Goal: Task Accomplishment & Management: Manage account settings

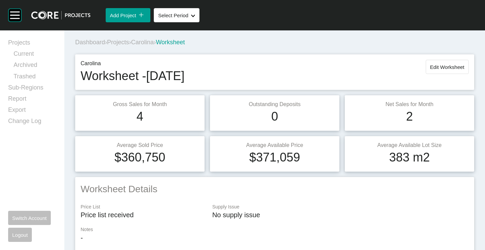
click at [118, 40] on span "Projects" at bounding box center [118, 42] width 22 height 7
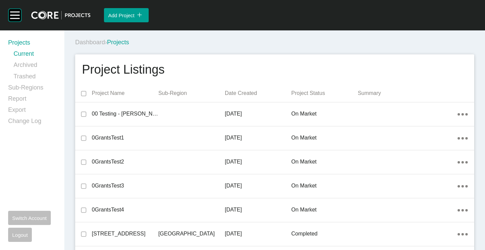
scroll to position [5466, 0]
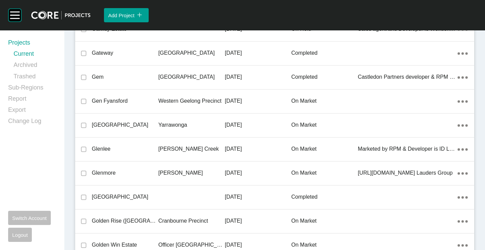
click at [173, 118] on div "Yarrawonga" at bounding box center [191, 125] width 66 height 21
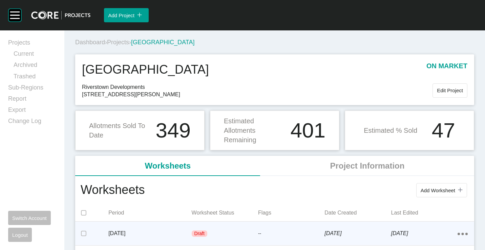
click at [156, 229] on div "[DATE]" at bounding box center [149, 233] width 83 height 21
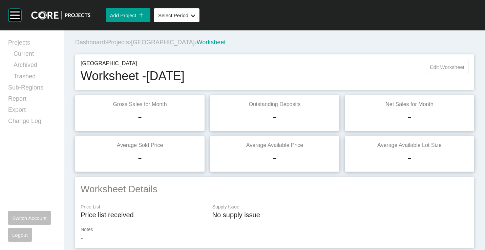
click at [433, 66] on span "Edit Worksheet" at bounding box center [447, 67] width 34 height 6
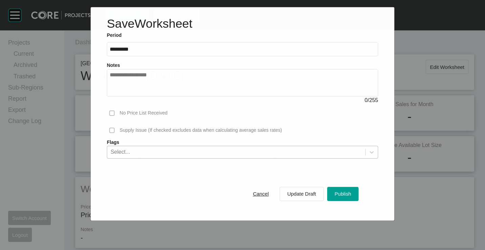
click at [339, 193] on span "Publish" at bounding box center [342, 194] width 17 height 6
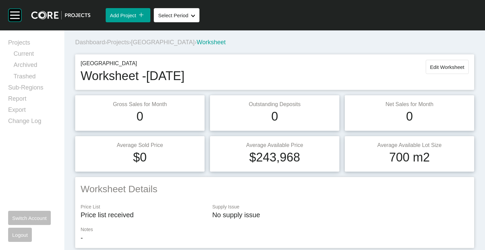
drag, startPoint x: 122, startPoint y: 40, endPoint x: 477, endPoint y: 140, distance: 368.8
click at [123, 40] on span "Projects" at bounding box center [118, 42] width 22 height 7
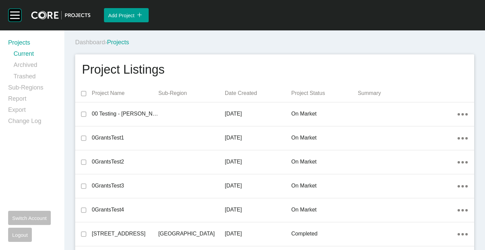
scroll to position [14452, 0]
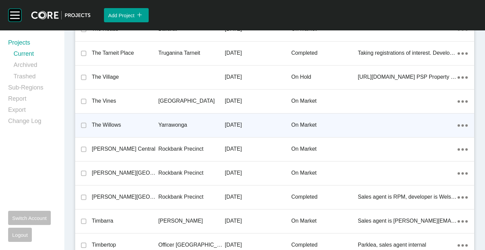
click at [151, 124] on p "The Willows" at bounding box center [125, 124] width 66 height 7
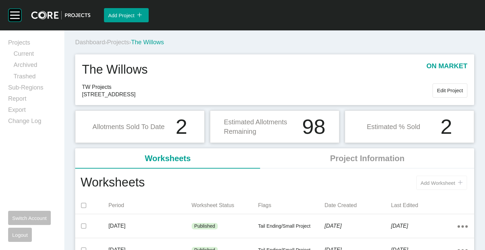
drag, startPoint x: 417, startPoint y: 183, endPoint x: 412, endPoint y: 178, distance: 6.7
click at [420, 182] on span "Add Worksheet" at bounding box center [437, 183] width 35 height 6
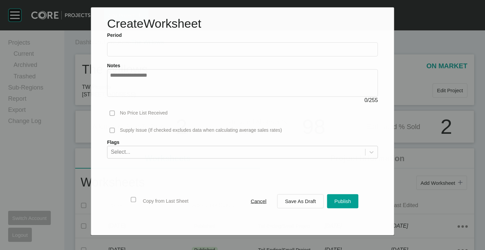
click at [126, 49] on input "text" at bounding box center [242, 50] width 265 height 6
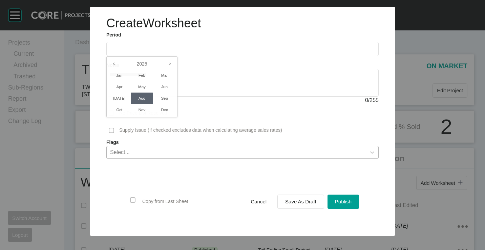
drag, startPoint x: 122, startPoint y: 100, endPoint x: 244, endPoint y: 154, distance: 133.2
click at [123, 101] on li "[DATE]" at bounding box center [119, 99] width 23 height 12
type input "*********"
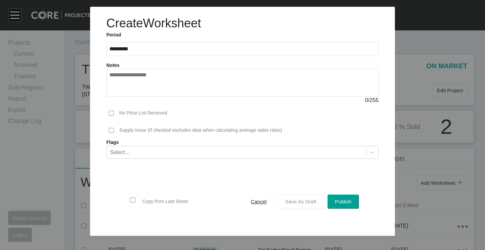
click at [294, 207] on button "Save As Draft" at bounding box center [300, 202] width 47 height 14
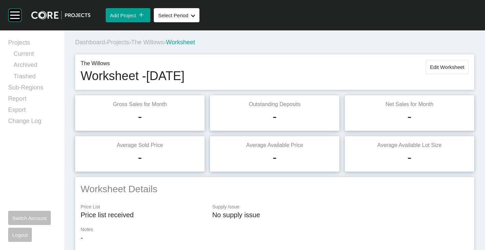
click at [442, 72] on button "Edit Worksheet" at bounding box center [446, 67] width 43 height 14
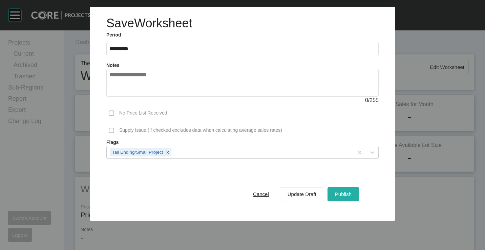
click at [340, 191] on div "Publish" at bounding box center [343, 194] width 20 height 9
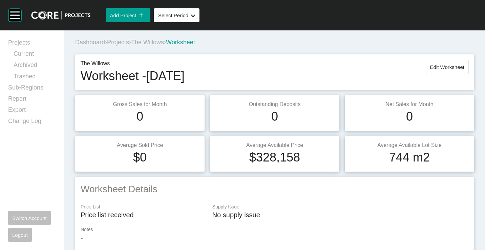
click at [451, 64] on button "Edit Worksheet" at bounding box center [446, 67] width 43 height 14
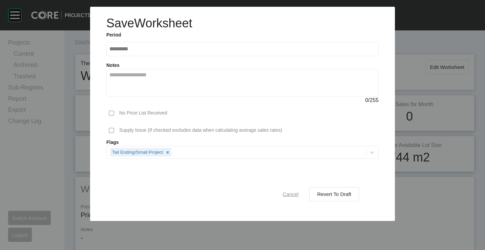
click at [288, 195] on span "Cancel" at bounding box center [291, 195] width 16 height 6
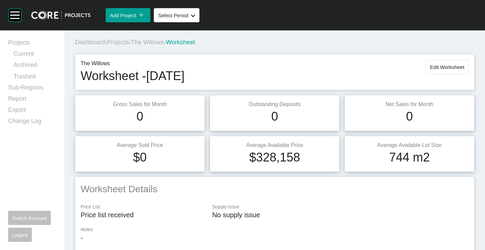
click at [120, 43] on span "Projects" at bounding box center [118, 42] width 22 height 7
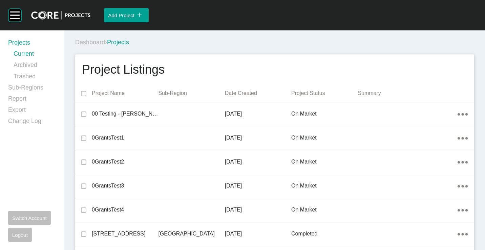
scroll to position [1022, 0]
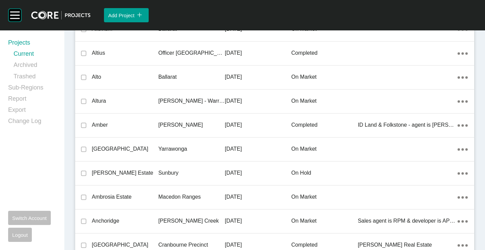
drag, startPoint x: 121, startPoint y: 149, endPoint x: 239, endPoint y: 250, distance: 155.0
click at [121, 149] on p "[GEOGRAPHIC_DATA]" at bounding box center [125, 149] width 66 height 7
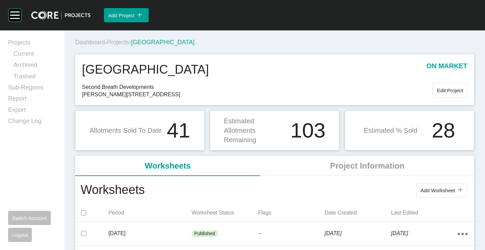
click at [420, 186] on button "Add Worksheet icon/tick copy 11 Created with Sketch." at bounding box center [441, 190] width 51 height 14
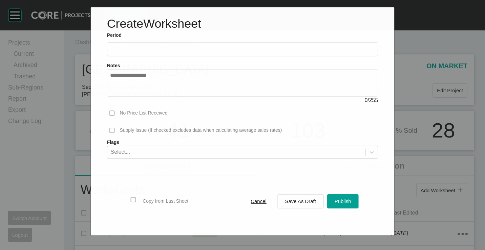
drag, startPoint x: 170, startPoint y: 33, endPoint x: 166, endPoint y: 36, distance: 4.3
click at [169, 33] on label "Period" at bounding box center [242, 35] width 271 height 7
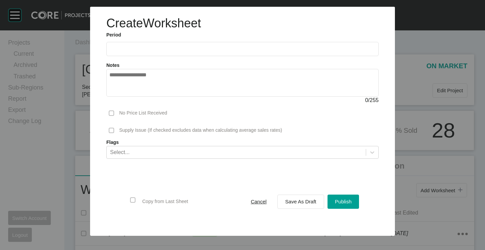
click at [147, 54] on label at bounding box center [242, 49] width 272 height 14
click at [147, 52] on input "text" at bounding box center [242, 49] width 266 height 6
drag, startPoint x: 122, startPoint y: 95, endPoint x: 168, endPoint y: 122, distance: 53.3
click at [122, 95] on li "[DATE]" at bounding box center [119, 99] width 23 height 12
type input "*********"
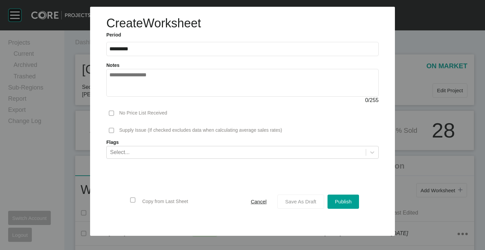
click at [305, 199] on span "Save As Draft" at bounding box center [300, 202] width 31 height 6
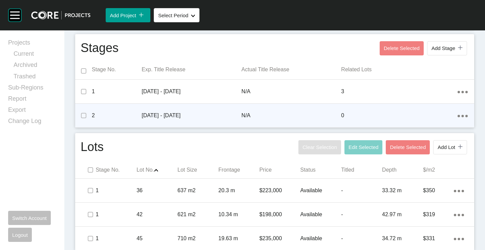
scroll to position [223, 0]
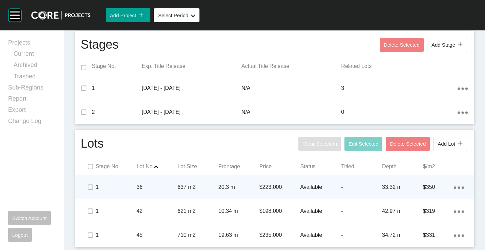
click at [151, 193] on div "36" at bounding box center [156, 187] width 41 height 21
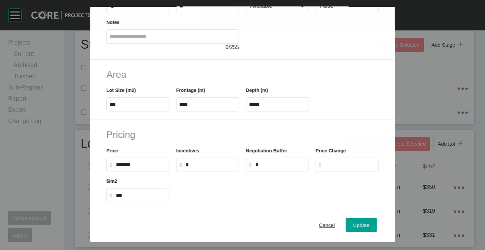
scroll to position [135, 0]
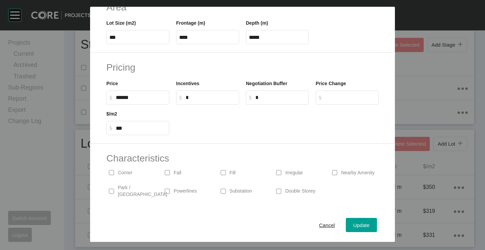
click at [123, 97] on input "******" at bounding box center [141, 98] width 50 height 6
type input "*******"
type input "*****"
type input "***"
click at [355, 221] on div "Update" at bounding box center [361, 225] width 20 height 9
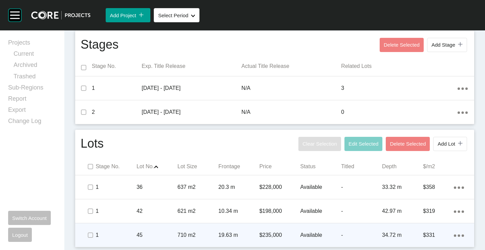
click at [447, 235] on p "$331" at bounding box center [438, 235] width 31 height 7
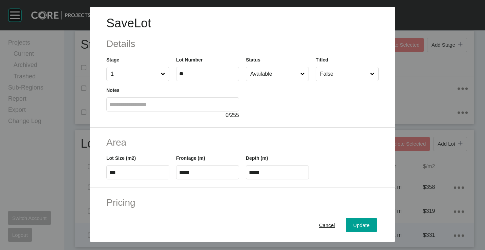
drag, startPoint x: 311, startPoint y: 227, endPoint x: 381, endPoint y: 228, distance: 69.4
click at [314, 228] on button "Cancel" at bounding box center [326, 225] width 31 height 14
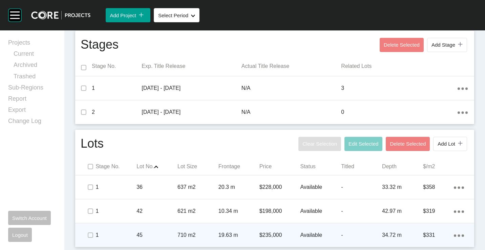
click at [453, 237] on icon "Action Menu Dots Copy 6 Created with Sketch." at bounding box center [458, 236] width 10 height 2
click at [424, 227] on link "Duplicate" at bounding box center [425, 230] width 25 height 10
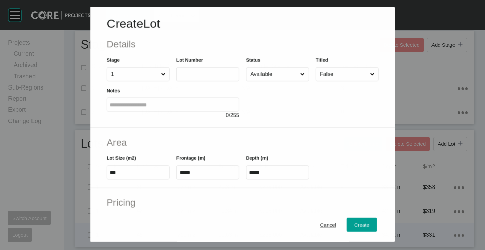
drag, startPoint x: 211, startPoint y: 68, endPoint x: 211, endPoint y: 73, distance: 5.8
click at [211, 71] on label at bounding box center [207, 74] width 63 height 14
click at [211, 74] on input "text" at bounding box center [207, 74] width 57 height 6
click at [212, 72] on input "text" at bounding box center [207, 74] width 57 height 6
type input "**"
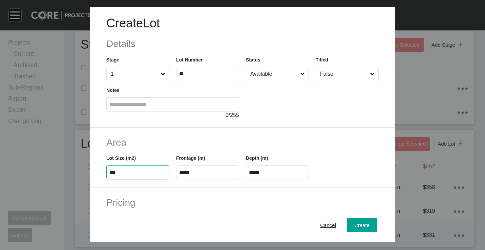
click at [143, 171] on input "***" at bounding box center [137, 173] width 57 height 6
type input "***"
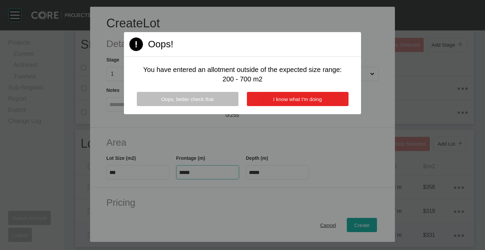
type input "****"
click at [301, 96] on span "I know what I'm doing" at bounding box center [297, 99] width 49 height 6
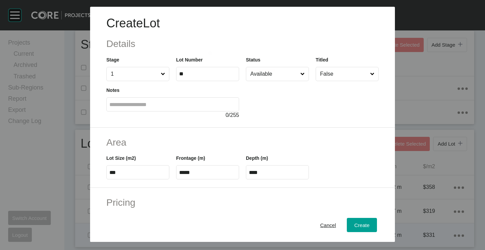
click at [214, 173] on input "*****" at bounding box center [207, 173] width 57 height 6
drag, startPoint x: 222, startPoint y: 166, endPoint x: 228, endPoint y: 166, distance: 6.1
click at [222, 166] on label "*****" at bounding box center [207, 172] width 63 height 14
click at [222, 170] on input "*****" at bounding box center [207, 173] width 57 height 6
type input "*"
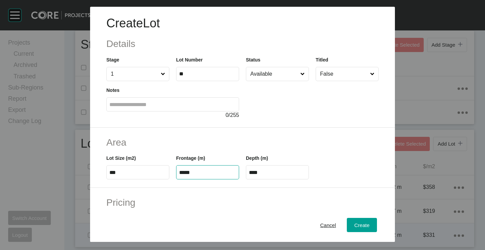
type input "*****"
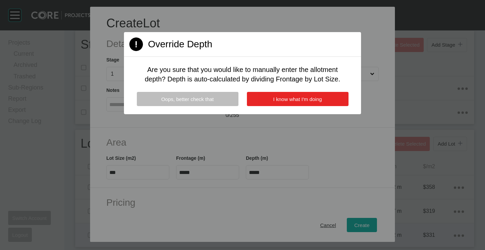
type input "*******"
type input "***"
click at [297, 105] on button "I know what I'm doing" at bounding box center [298, 99] width 102 height 14
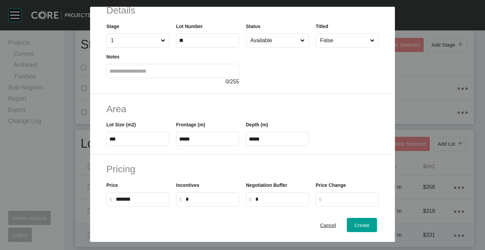
scroll to position [68, 0]
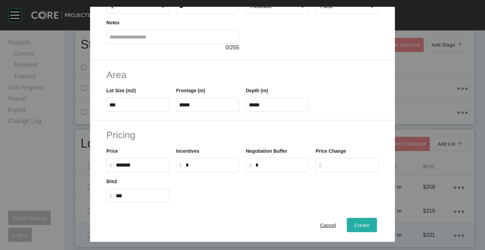
click at [361, 226] on span "Create" at bounding box center [361, 225] width 15 height 6
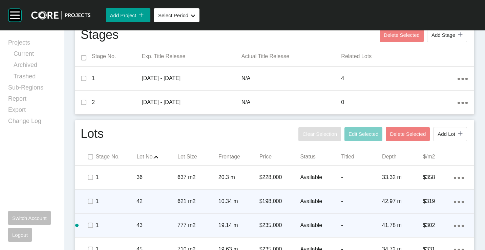
scroll to position [247, 0]
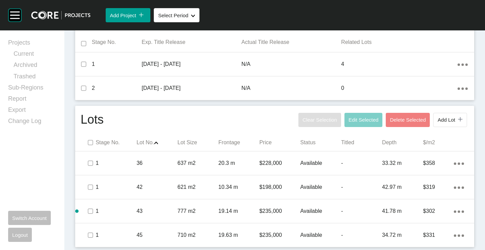
drag, startPoint x: 153, startPoint y: 211, endPoint x: 157, endPoint y: 207, distance: 5.0
click at [153, 210] on p "43" at bounding box center [156, 211] width 41 height 7
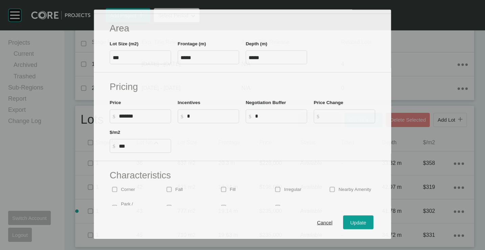
scroll to position [162, 0]
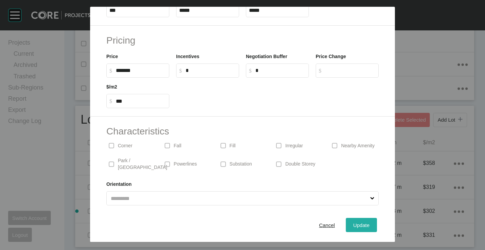
click at [359, 223] on span "Update" at bounding box center [361, 225] width 16 height 6
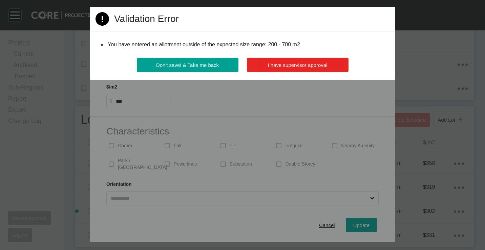
click at [314, 60] on button "I have supervisor approval" at bounding box center [298, 65] width 102 height 14
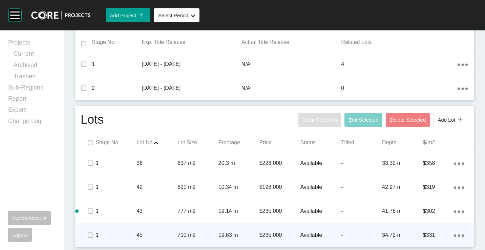
click at [455, 233] on div "Action Menu Dots Copy 6 Created with Sketch." at bounding box center [458, 235] width 10 height 7
drag, startPoint x: 423, startPoint y: 229, endPoint x: 410, endPoint y: 218, distance: 16.8
click at [422, 229] on link "Duplicate" at bounding box center [425, 230] width 25 height 10
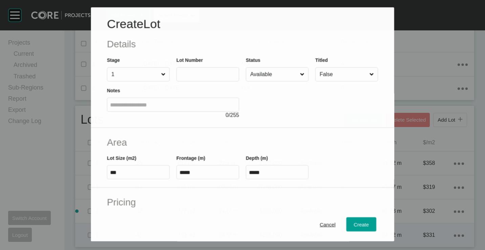
click at [197, 71] on input "text" at bounding box center [201, 74] width 45 height 6
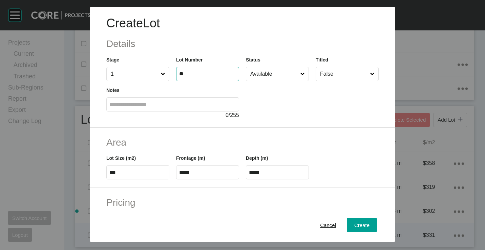
type input "**"
type input "***"
type input "****"
type input "***"
type input "*"
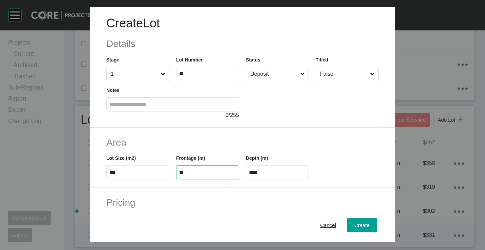
type input "**"
type input "*"
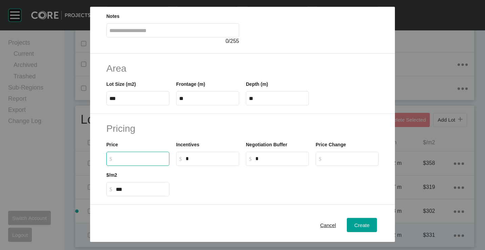
scroll to position [135, 0]
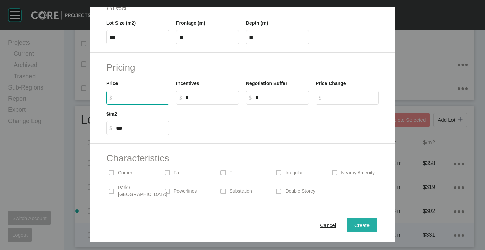
click at [361, 224] on span "Create" at bounding box center [361, 225] width 15 height 6
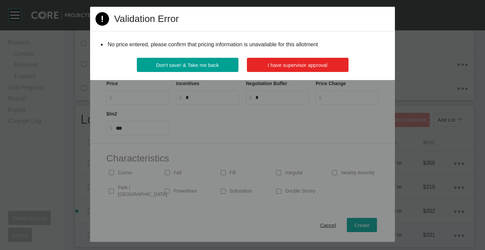
click at [327, 67] on button "I have supervisor approval" at bounding box center [298, 65] width 102 height 14
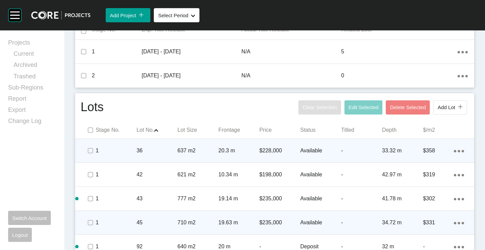
scroll to position [271, 0]
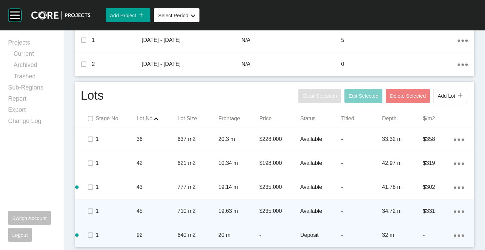
click at [216, 232] on p "640 m2" at bounding box center [197, 235] width 41 height 7
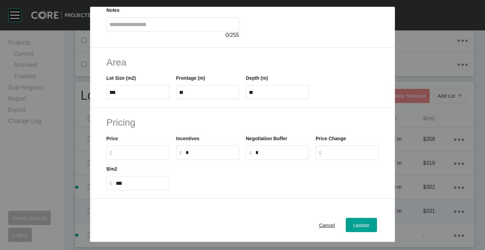
scroll to position [162, 0]
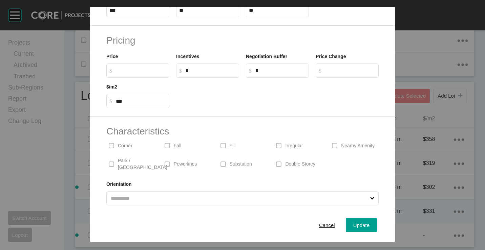
click at [127, 70] on input "$ Created with Sketch. $" at bounding box center [141, 71] width 50 height 6
type input "*******"
type input "***"
drag, startPoint x: 362, startPoint y: 225, endPoint x: 364, endPoint y: 187, distance: 37.3
click at [362, 224] on span "Update" at bounding box center [361, 225] width 16 height 6
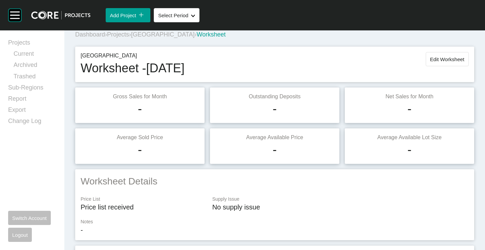
scroll to position [0, 0]
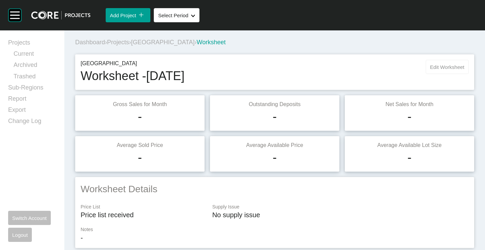
click at [435, 60] on button "Edit Worksheet" at bounding box center [446, 67] width 43 height 14
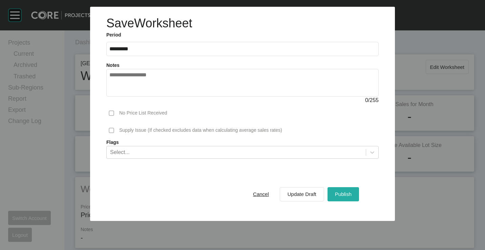
click at [345, 192] on span "Publish" at bounding box center [343, 195] width 17 height 6
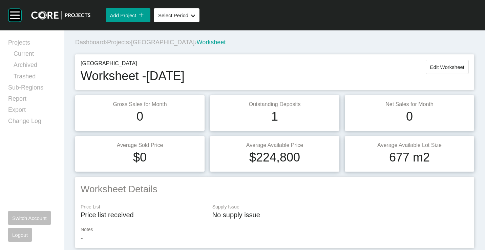
click at [125, 40] on span "Projects" at bounding box center [118, 42] width 22 height 7
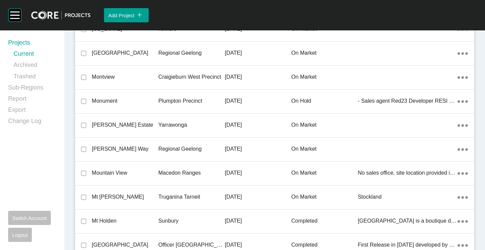
scroll to position [9286, 0]
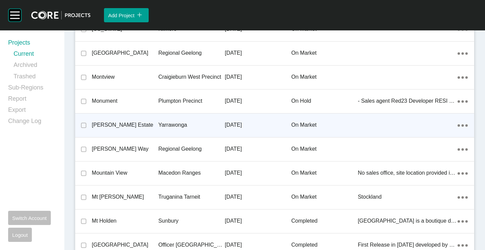
click at [139, 125] on p "[PERSON_NAME] Estate" at bounding box center [125, 124] width 66 height 7
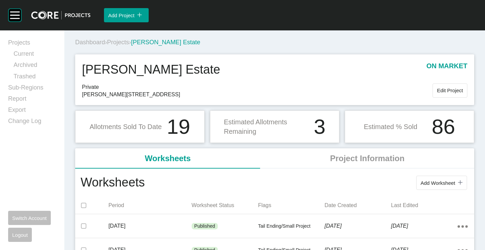
drag, startPoint x: 429, startPoint y: 184, endPoint x: 416, endPoint y: 170, distance: 19.4
click at [428, 181] on span "Add Worksheet" at bounding box center [437, 183] width 35 height 6
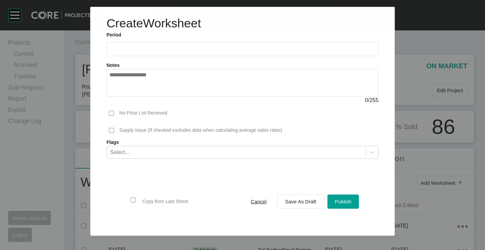
click at [136, 41] on ul "2025 < > Jan Feb Mar Apr May Jun [DATE] Aug Sep Oct Nov Dec" at bounding box center [242, 48] width 272 height 18
click at [122, 45] on label at bounding box center [242, 49] width 272 height 14
click at [122, 46] on input "text" at bounding box center [242, 49] width 266 height 6
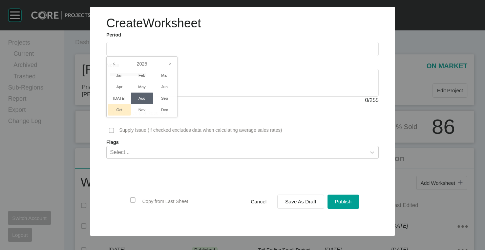
click at [125, 104] on ul "Jan Feb Mar Apr May Jun [DATE] Aug Sep Oct Nov Dec" at bounding box center [142, 93] width 68 height 46
drag, startPoint x: 110, startPoint y: 94, endPoint x: 119, endPoint y: 98, distance: 10.0
click at [113, 96] on li "[DATE]" at bounding box center [119, 99] width 23 height 12
type input "*********"
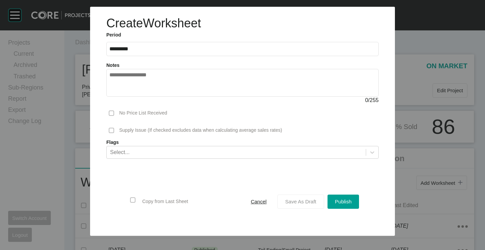
click at [300, 199] on span "Save As Draft" at bounding box center [300, 202] width 31 height 6
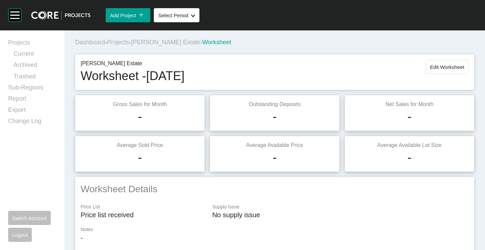
drag, startPoint x: 441, startPoint y: 61, endPoint x: 440, endPoint y: 65, distance: 3.8
click at [441, 62] on button "Edit Worksheet" at bounding box center [446, 67] width 43 height 14
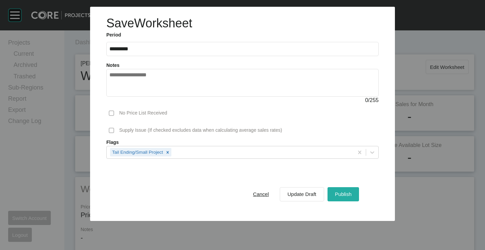
click at [348, 193] on span "Publish" at bounding box center [343, 195] width 17 height 6
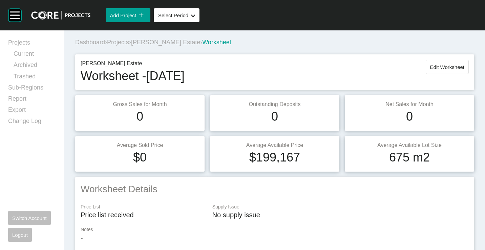
click at [115, 43] on span "Projects" at bounding box center [118, 42] width 22 height 7
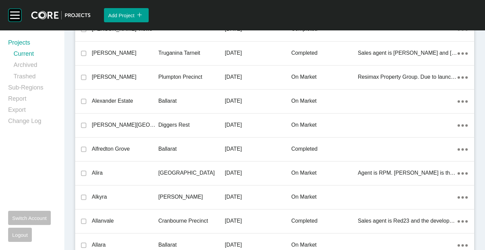
scroll to position [10415, 0]
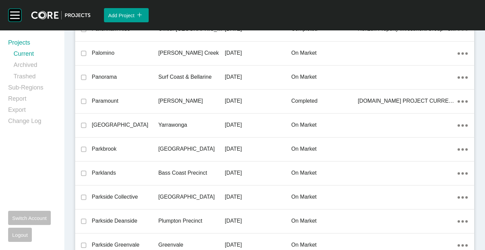
click at [123, 122] on p "[GEOGRAPHIC_DATA]" at bounding box center [125, 124] width 66 height 7
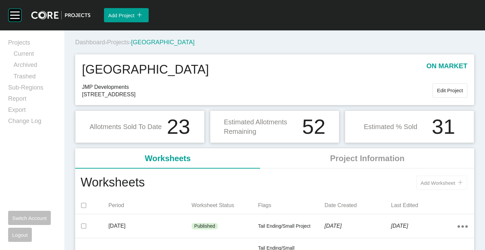
drag, startPoint x: 424, startPoint y: 184, endPoint x: 414, endPoint y: 175, distance: 13.7
click at [424, 183] on span "Add Worksheet" at bounding box center [437, 183] width 35 height 6
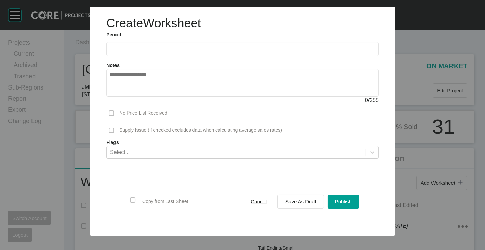
click at [137, 46] on input "text" at bounding box center [242, 49] width 266 height 6
drag, startPoint x: 123, startPoint y: 98, endPoint x: 152, endPoint y: 116, distance: 34.5
click at [123, 98] on li "[DATE]" at bounding box center [119, 99] width 23 height 12
type input "*********"
click at [301, 202] on span "Save As Draft" at bounding box center [300, 202] width 31 height 6
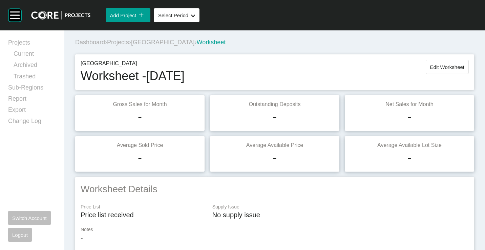
click at [149, 40] on span "[GEOGRAPHIC_DATA]" at bounding box center [162, 42] width 63 height 7
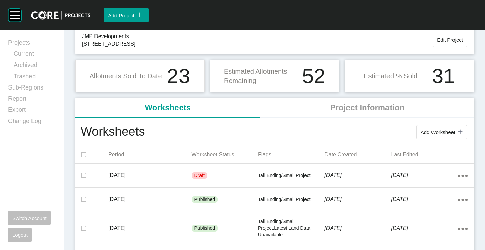
scroll to position [68, 0]
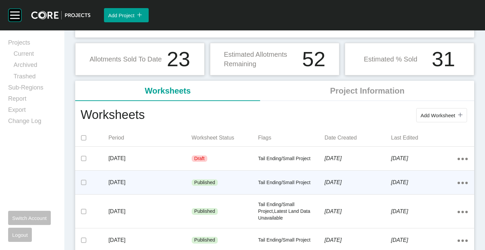
click at [187, 181] on p "[DATE]" at bounding box center [149, 182] width 83 height 7
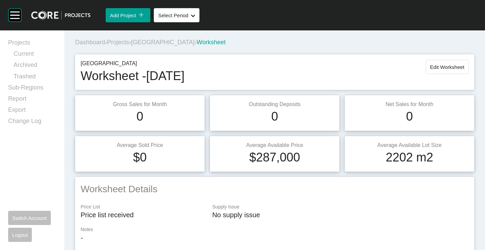
click at [145, 41] on span "[GEOGRAPHIC_DATA]" at bounding box center [162, 42] width 63 height 7
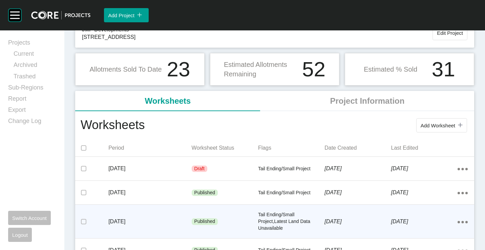
scroll to position [135, 0]
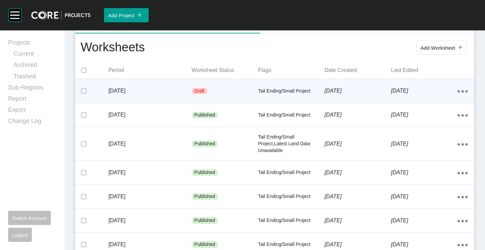
click at [148, 84] on div "[DATE]" at bounding box center [149, 91] width 83 height 21
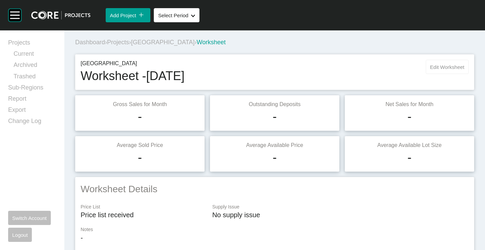
click at [431, 60] on button "Edit Worksheet" at bounding box center [446, 67] width 43 height 14
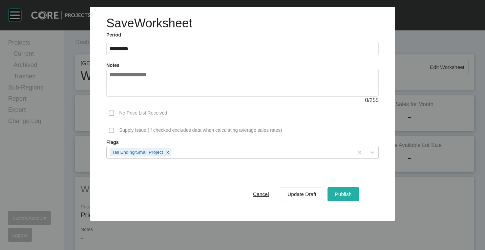
click at [333, 195] on div "Publish" at bounding box center [343, 194] width 20 height 9
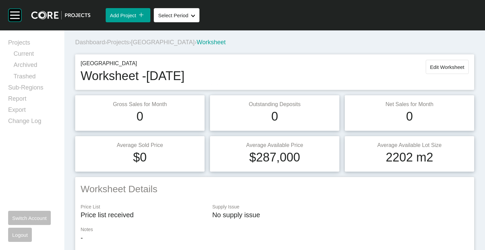
click at [123, 41] on span "Projects" at bounding box center [118, 42] width 22 height 7
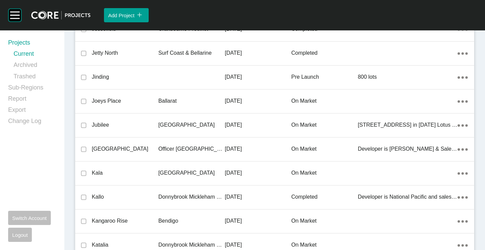
scroll to position [8181, 0]
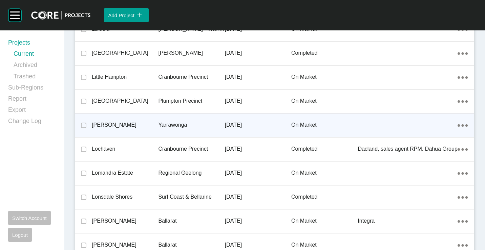
click at [172, 122] on p "Yarrawonga" at bounding box center [191, 124] width 66 height 7
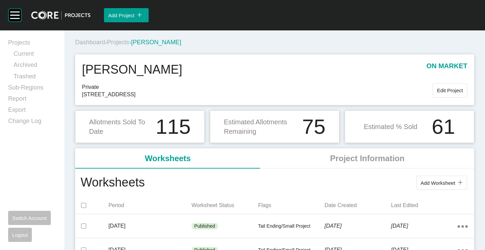
scroll to position [34, 0]
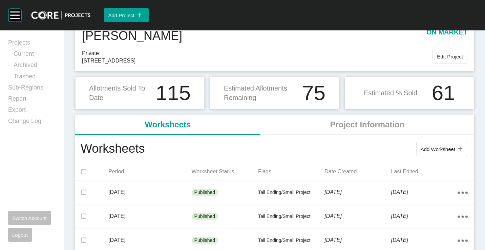
drag, startPoint x: 422, startPoint y: 151, endPoint x: 416, endPoint y: 149, distance: 6.2
click at [422, 151] on span "Add Worksheet" at bounding box center [437, 150] width 35 height 6
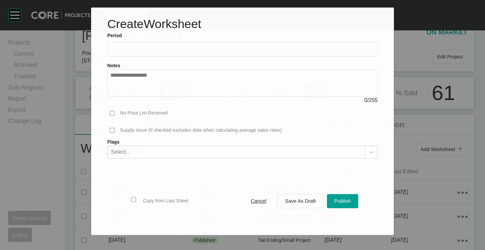
click at [139, 43] on label at bounding box center [242, 49] width 270 height 14
click at [139, 47] on input "text" at bounding box center [242, 50] width 264 height 6
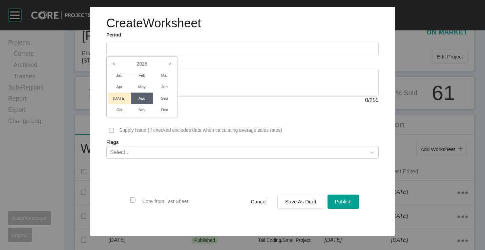
drag, startPoint x: 118, startPoint y: 96, endPoint x: 210, endPoint y: 133, distance: 99.9
click at [118, 96] on li "[DATE]" at bounding box center [119, 99] width 23 height 12
type input "*********"
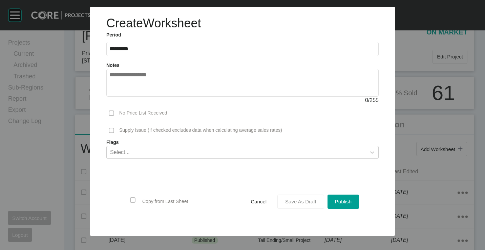
drag, startPoint x: 299, startPoint y: 200, endPoint x: 323, endPoint y: 195, distance: 24.4
click at [299, 200] on span "Save As Draft" at bounding box center [300, 202] width 31 height 6
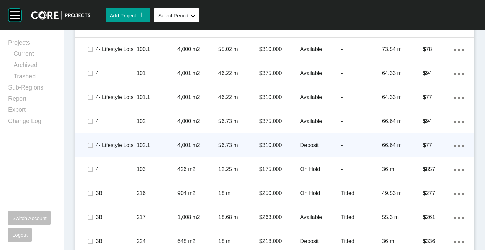
scroll to position [786, 0]
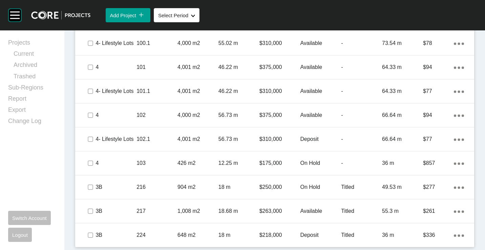
drag, startPoint x: 223, startPoint y: 229, endPoint x: 230, endPoint y: 219, distance: 12.7
click at [223, 229] on div "18 m" at bounding box center [238, 235] width 41 height 21
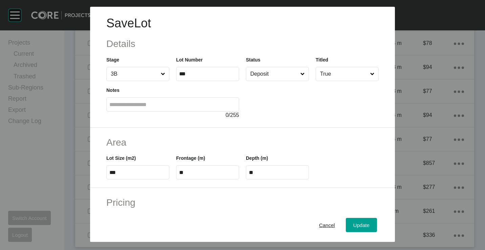
click at [271, 82] on div at bounding box center [312, 100] width 133 height 38
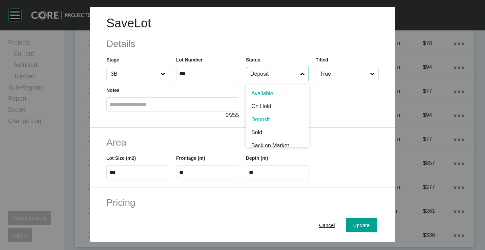
drag, startPoint x: 270, startPoint y: 78, endPoint x: 262, endPoint y: 91, distance: 15.4
click at [270, 79] on input "Deposit" at bounding box center [274, 74] width 50 height 14
drag, startPoint x: 262, startPoint y: 92, endPoint x: 273, endPoint y: 108, distance: 19.5
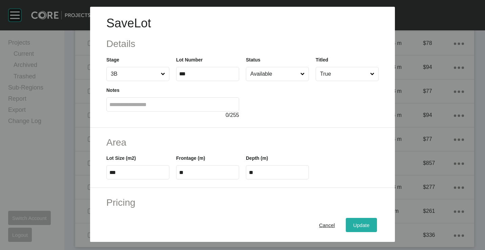
click at [353, 223] on span "Update" at bounding box center [361, 225] width 16 height 6
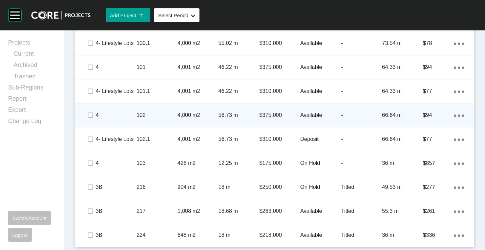
click at [160, 125] on div "102" at bounding box center [156, 115] width 41 height 21
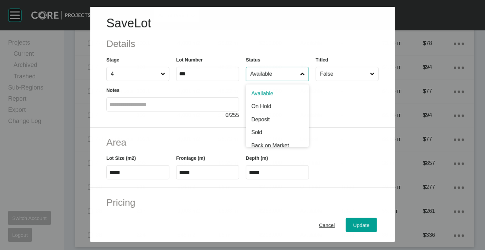
click at [274, 74] on input "Available" at bounding box center [274, 74] width 50 height 14
drag, startPoint x: 261, startPoint y: 130, endPoint x: 268, endPoint y: 136, distance: 8.9
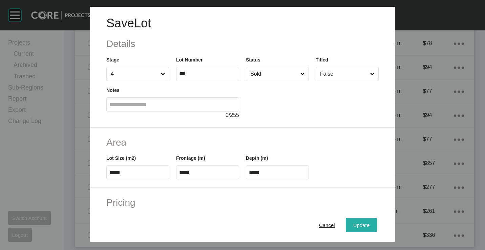
click at [362, 228] on div "Update" at bounding box center [361, 225] width 20 height 9
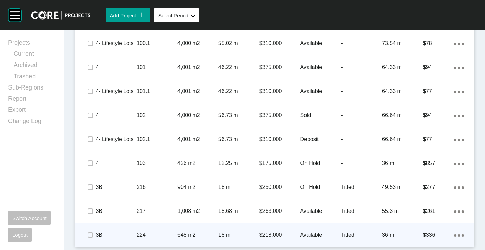
click at [213, 228] on div "648 m2" at bounding box center [197, 235] width 41 height 21
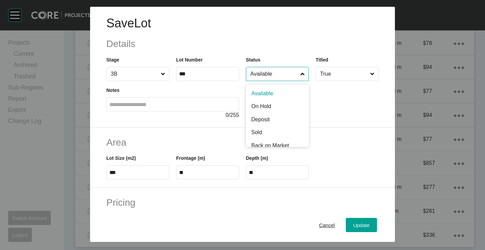
click at [273, 76] on input "Available" at bounding box center [274, 74] width 50 height 14
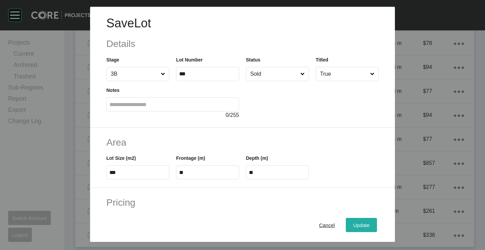
click at [367, 224] on button "Update" at bounding box center [360, 225] width 31 height 14
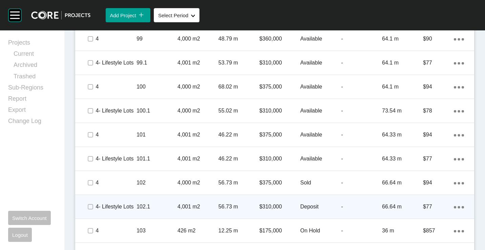
scroll to position [752, 0]
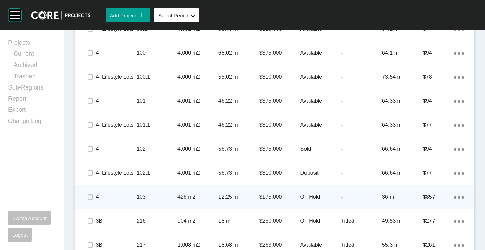
click at [151, 201] on div "103" at bounding box center [156, 197] width 41 height 21
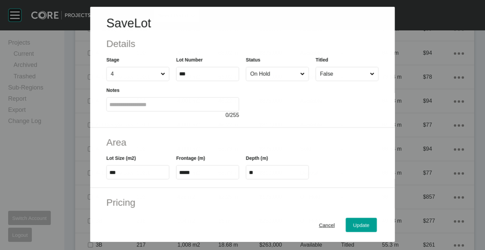
click at [269, 67] on label "On Hold" at bounding box center [277, 74] width 63 height 14
click at [269, 67] on input "On Hold" at bounding box center [274, 74] width 50 height 14
click at [362, 223] on span "Update" at bounding box center [361, 225] width 16 height 6
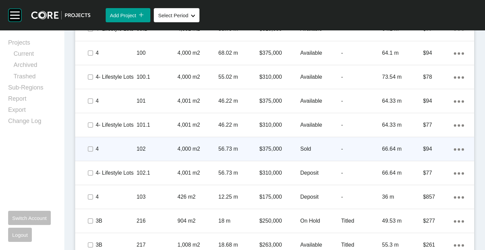
click at [170, 153] on div "102" at bounding box center [156, 149] width 41 height 21
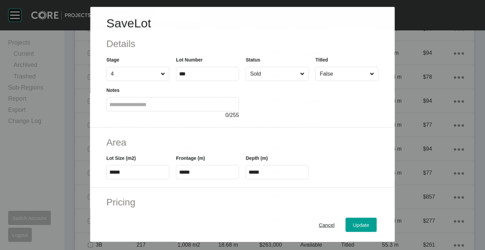
click at [263, 73] on input "Sold" at bounding box center [274, 74] width 50 height 14
drag, startPoint x: 261, startPoint y: 74, endPoint x: 261, endPoint y: 80, distance: 5.1
click at [261, 75] on input "Available" at bounding box center [274, 74] width 50 height 14
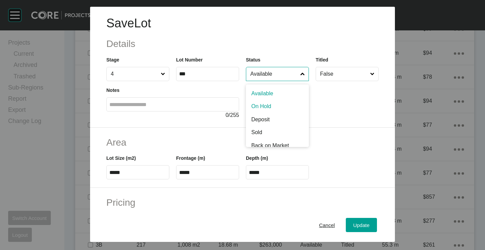
drag, startPoint x: 262, startPoint y: 112, endPoint x: 281, endPoint y: 130, distance: 25.4
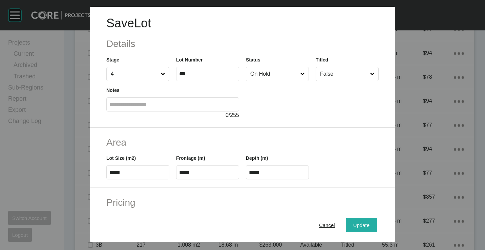
click at [353, 226] on span "Update" at bounding box center [361, 225] width 16 height 6
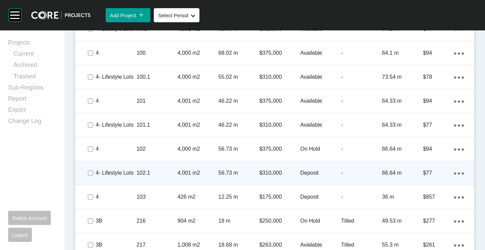
click at [159, 174] on p "102.1" at bounding box center [156, 173] width 41 height 7
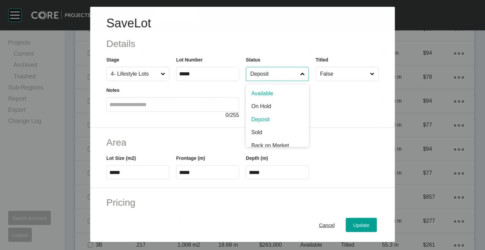
drag, startPoint x: 283, startPoint y: 69, endPoint x: 282, endPoint y: 89, distance: 20.0
click at [284, 70] on input "Deposit" at bounding box center [274, 74] width 50 height 14
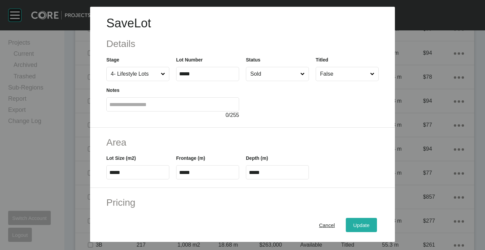
click at [360, 230] on button "Update" at bounding box center [360, 225] width 31 height 14
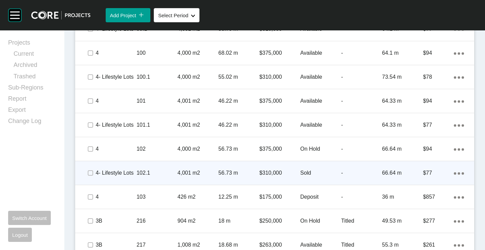
scroll to position [786, 0]
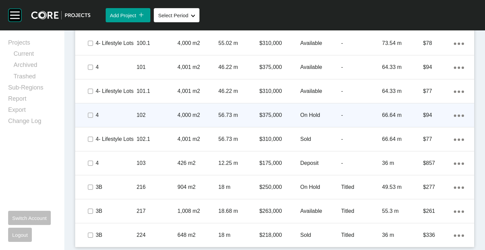
click at [184, 112] on p "4,000 m2" at bounding box center [197, 115] width 41 height 7
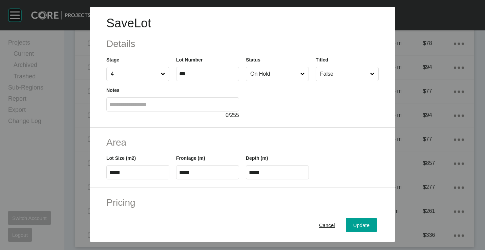
drag, startPoint x: 283, startPoint y: 67, endPoint x: 283, endPoint y: 77, distance: 10.2
click at [283, 68] on div "Status On Hold" at bounding box center [277, 68] width 63 height 25
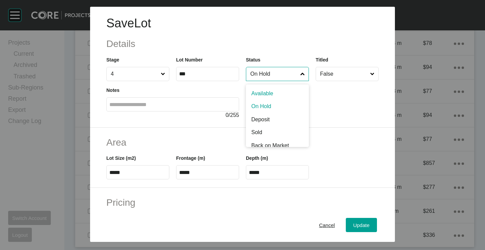
click at [285, 68] on input "On Hold" at bounding box center [274, 74] width 50 height 14
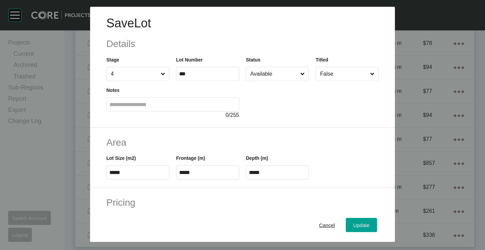
drag, startPoint x: 285, startPoint y: 91, endPoint x: 323, endPoint y: 176, distance: 93.6
click at [353, 223] on span "Update" at bounding box center [361, 225] width 16 height 6
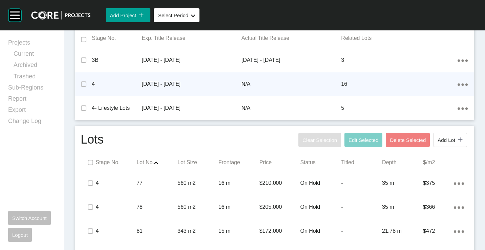
scroll to position [177, 0]
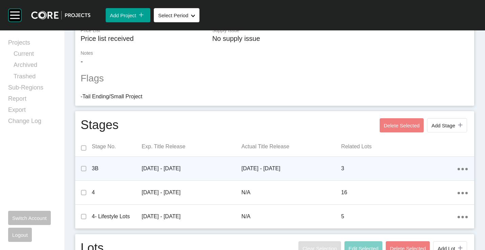
click at [457, 171] on div "Action Menu Dots Copy 6 Created with Sketch." at bounding box center [462, 168] width 10 height 7
click at [430, 159] on link "Edit" at bounding box center [433, 160] width 18 height 10
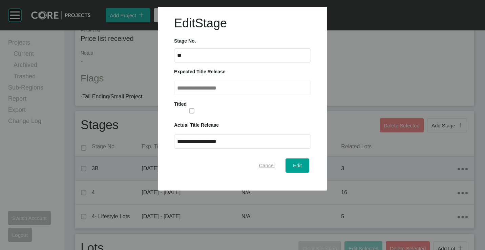
click at [268, 165] on span "Cancel" at bounding box center [267, 166] width 16 height 6
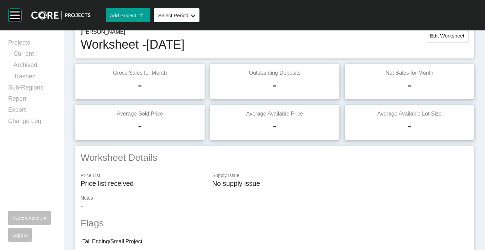
scroll to position [0, 0]
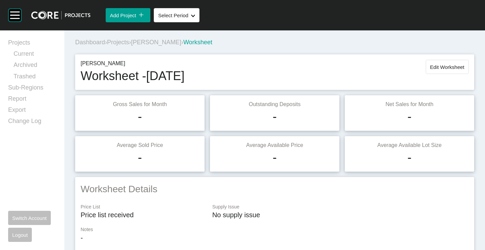
drag, startPoint x: 441, startPoint y: 70, endPoint x: 426, endPoint y: 72, distance: 15.7
click at [439, 70] on button "Edit Worksheet" at bounding box center [446, 67] width 43 height 14
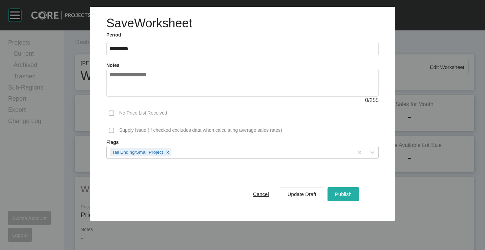
click at [339, 196] on span "Publish" at bounding box center [343, 195] width 17 height 6
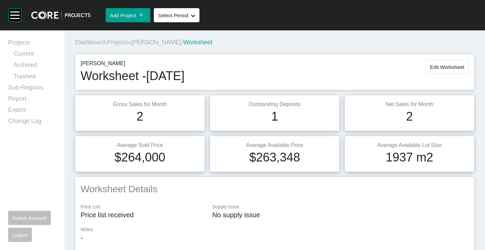
click at [121, 41] on span "Projects" at bounding box center [118, 42] width 22 height 7
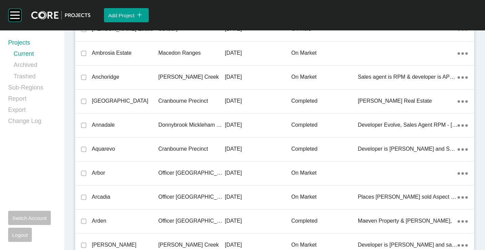
scroll to position [12962, 0]
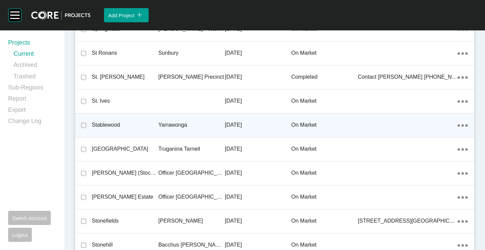
click at [189, 116] on div "Yarrawonga" at bounding box center [191, 125] width 66 height 21
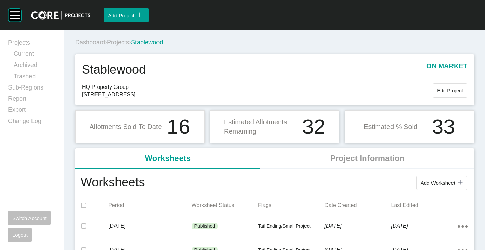
click at [447, 179] on button "Add Worksheet icon/tick copy 11 Created with Sketch." at bounding box center [441, 183] width 51 height 14
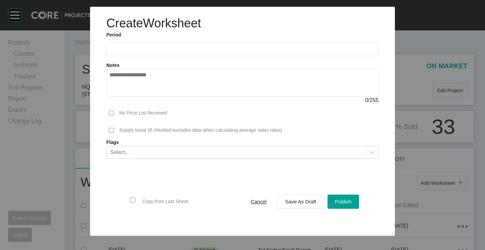
drag, startPoint x: 151, startPoint y: 47, endPoint x: 135, endPoint y: 64, distance: 22.7
click at [151, 48] on input "text" at bounding box center [242, 49] width 266 height 6
click at [115, 101] on li "[DATE]" at bounding box center [119, 99] width 23 height 12
type input "*********"
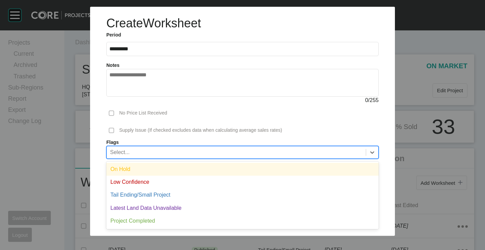
click at [190, 154] on div "Select..." at bounding box center [236, 153] width 259 height 12
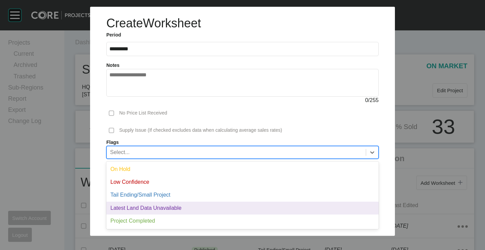
drag, startPoint x: 150, startPoint y: 207, endPoint x: 220, endPoint y: 208, distance: 70.1
click at [151, 207] on div "Latest Land Data Unavailable" at bounding box center [242, 208] width 272 height 13
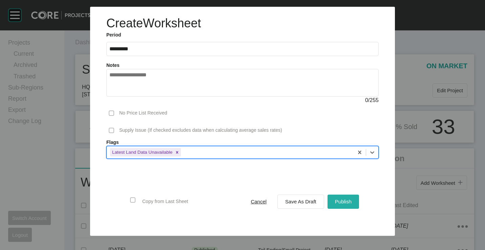
click at [351, 203] on span "Publish" at bounding box center [343, 202] width 17 height 6
